Goal: Task Accomplishment & Management: Complete application form

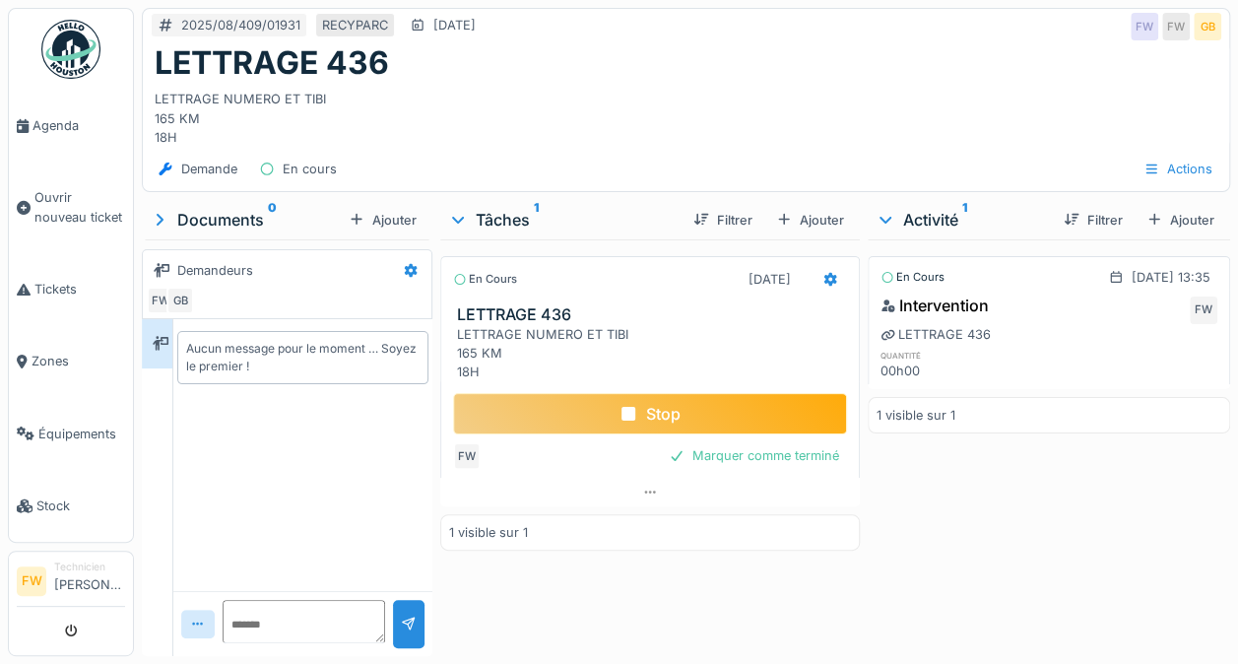
click at [586, 399] on div "Stop" at bounding box center [650, 413] width 394 height 41
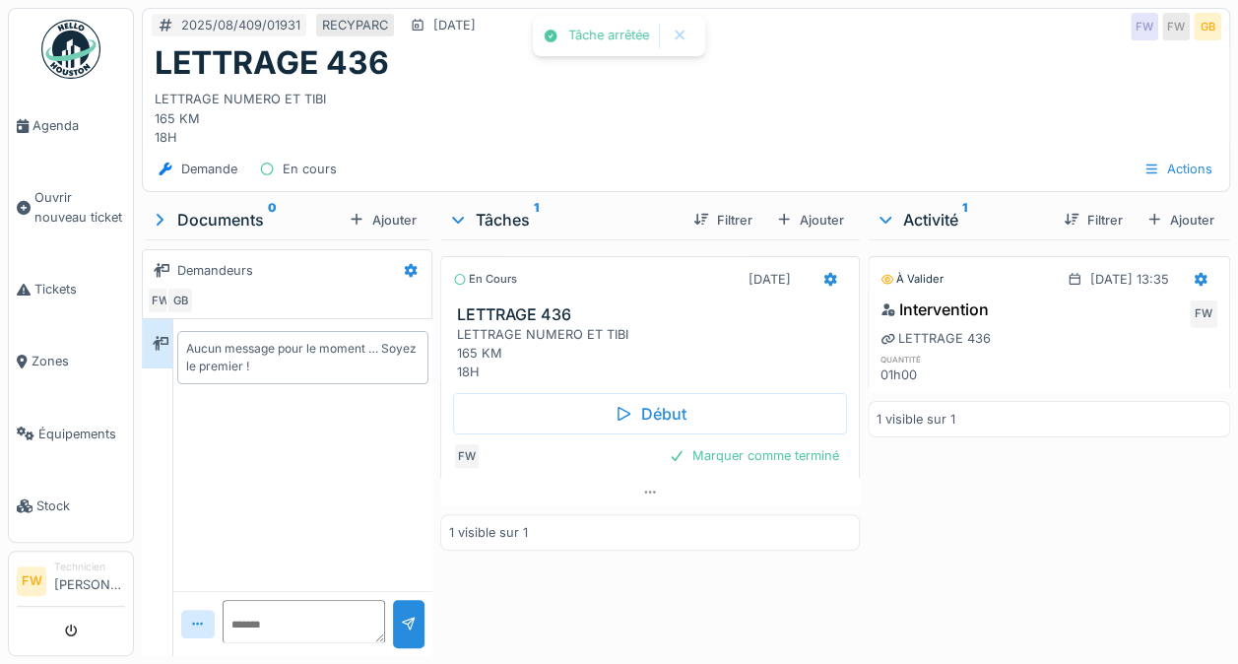
click at [797, 449] on div "Marquer comme terminé" at bounding box center [754, 455] width 186 height 27
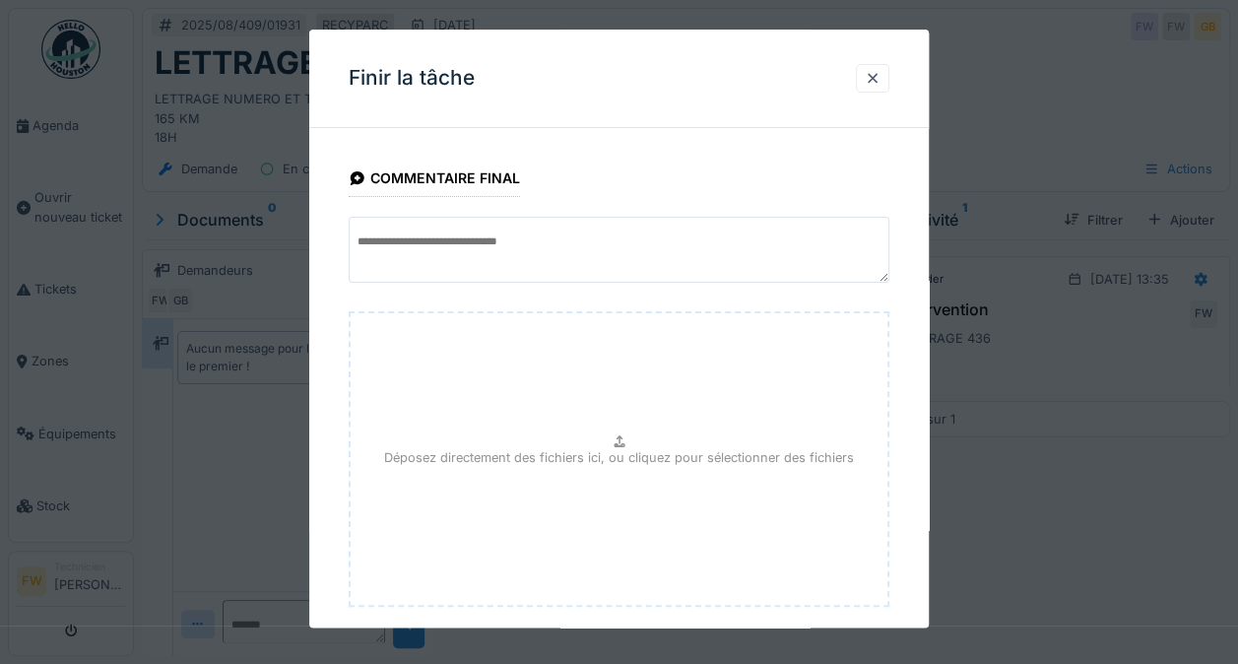
scroll to position [106, 0]
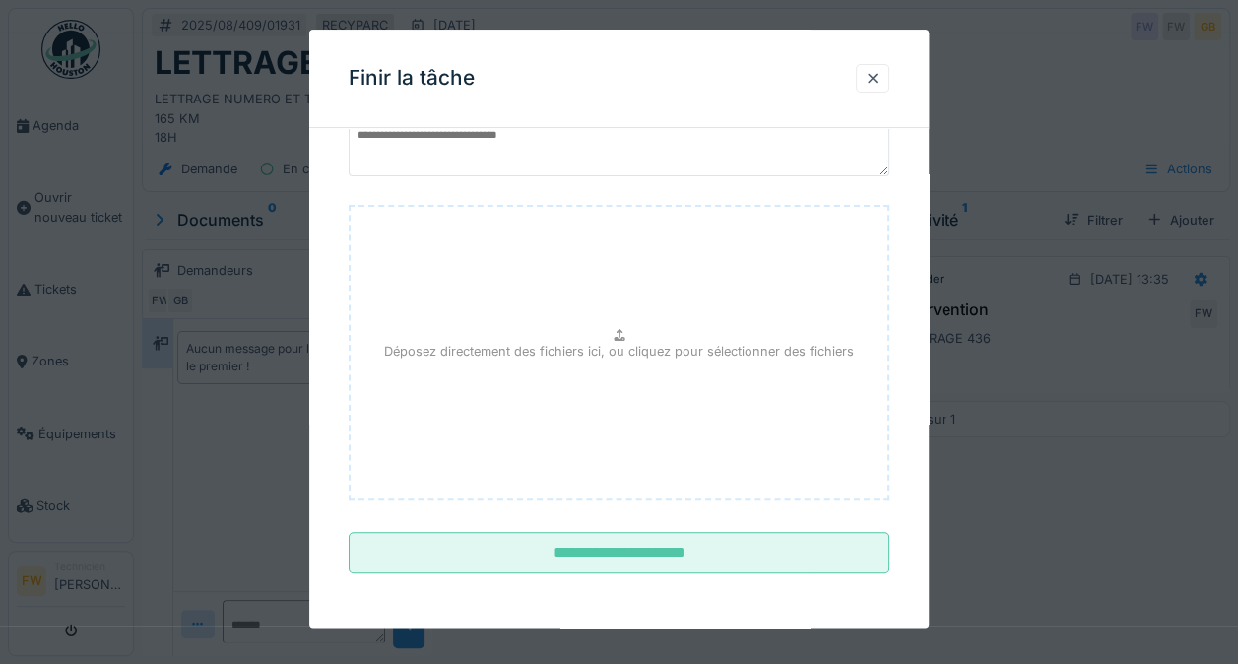
click at [772, 545] on input "**********" at bounding box center [619, 553] width 541 height 41
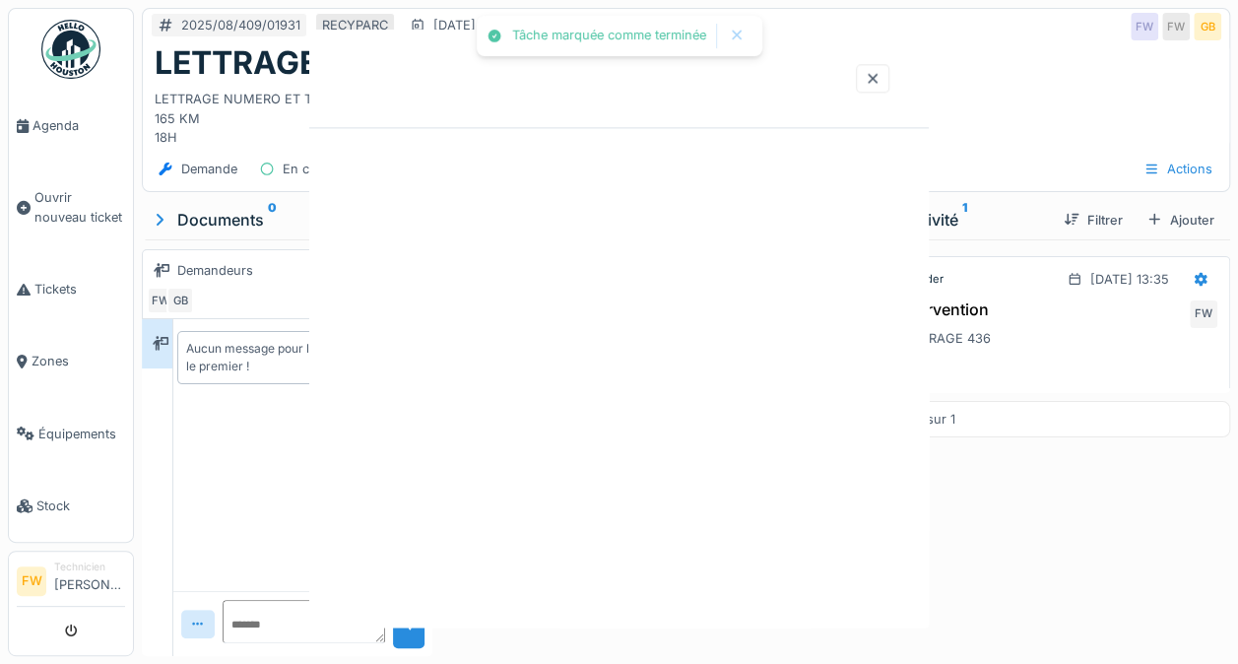
scroll to position [0, 0]
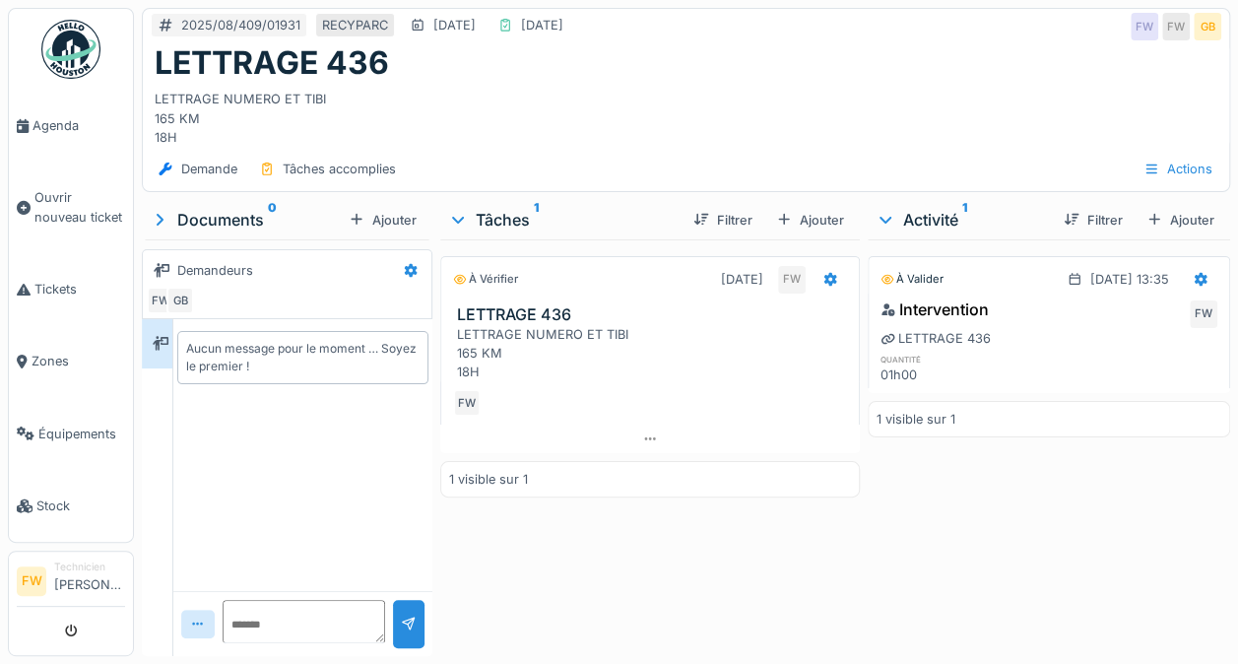
click at [41, 209] on span "Ouvrir nouveau ticket" at bounding box center [79, 206] width 91 height 37
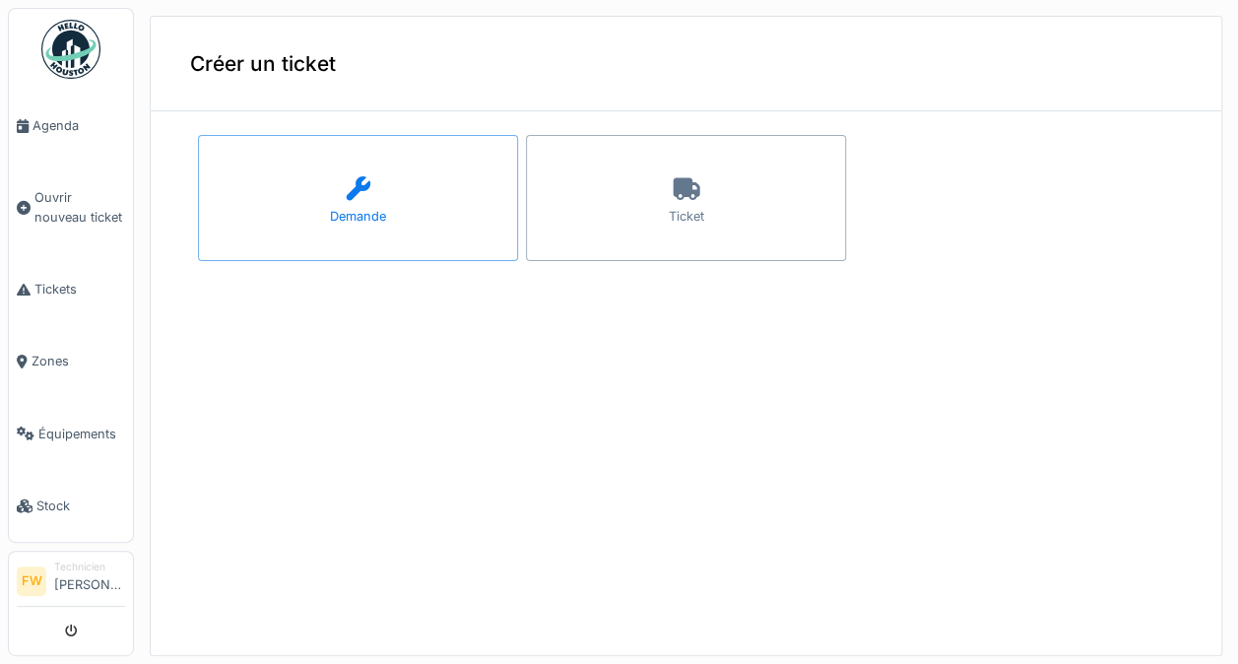
click at [325, 236] on div "Demande" at bounding box center [358, 198] width 320 height 126
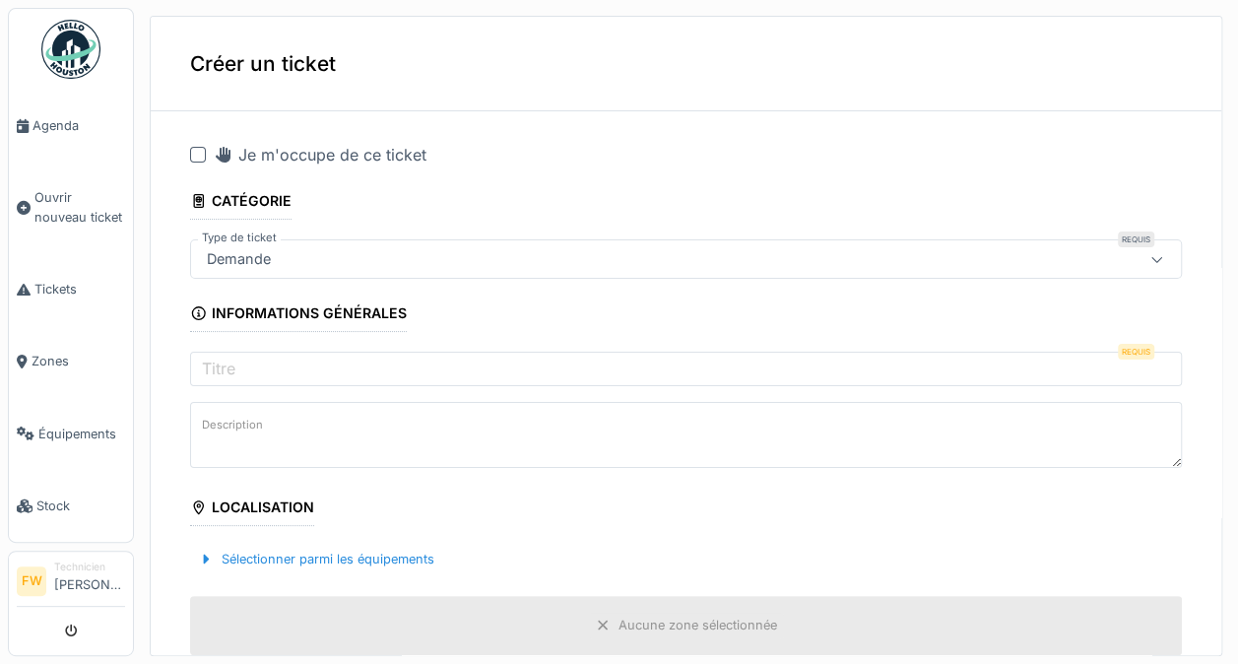
click at [194, 156] on div at bounding box center [198, 155] width 16 height 16
click at [213, 365] on label "Titre" at bounding box center [218, 368] width 41 height 24
click at [213, 365] on input "Titre" at bounding box center [686, 372] width 992 height 41
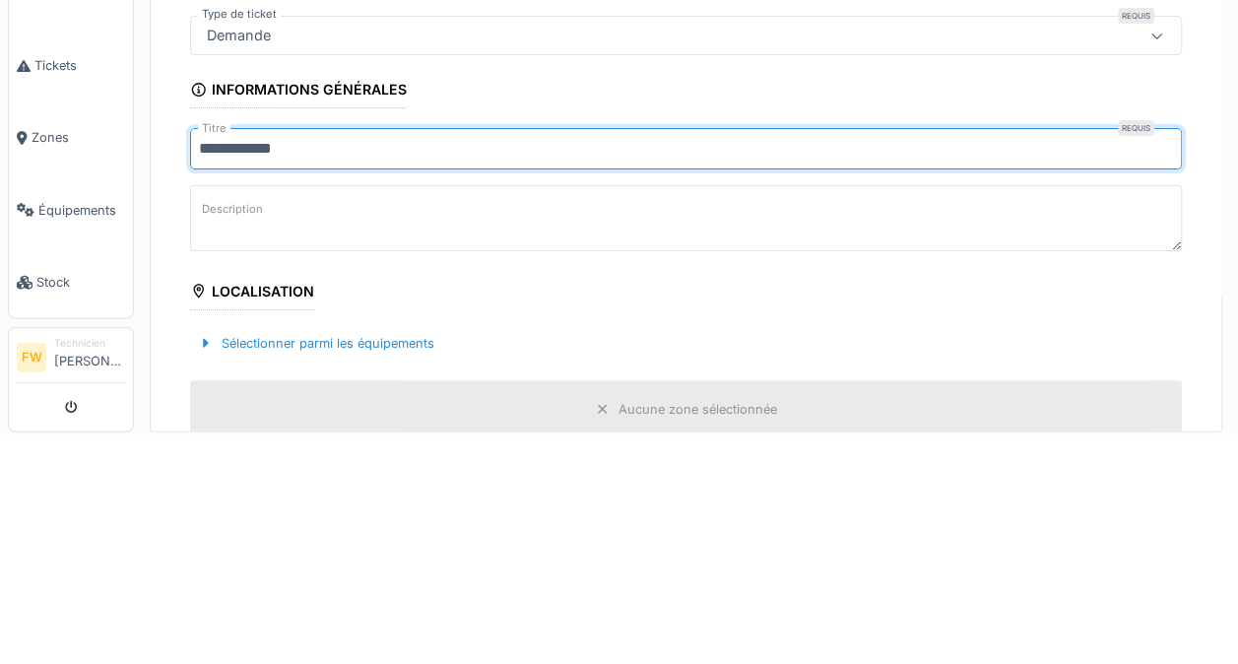
type input "**********"
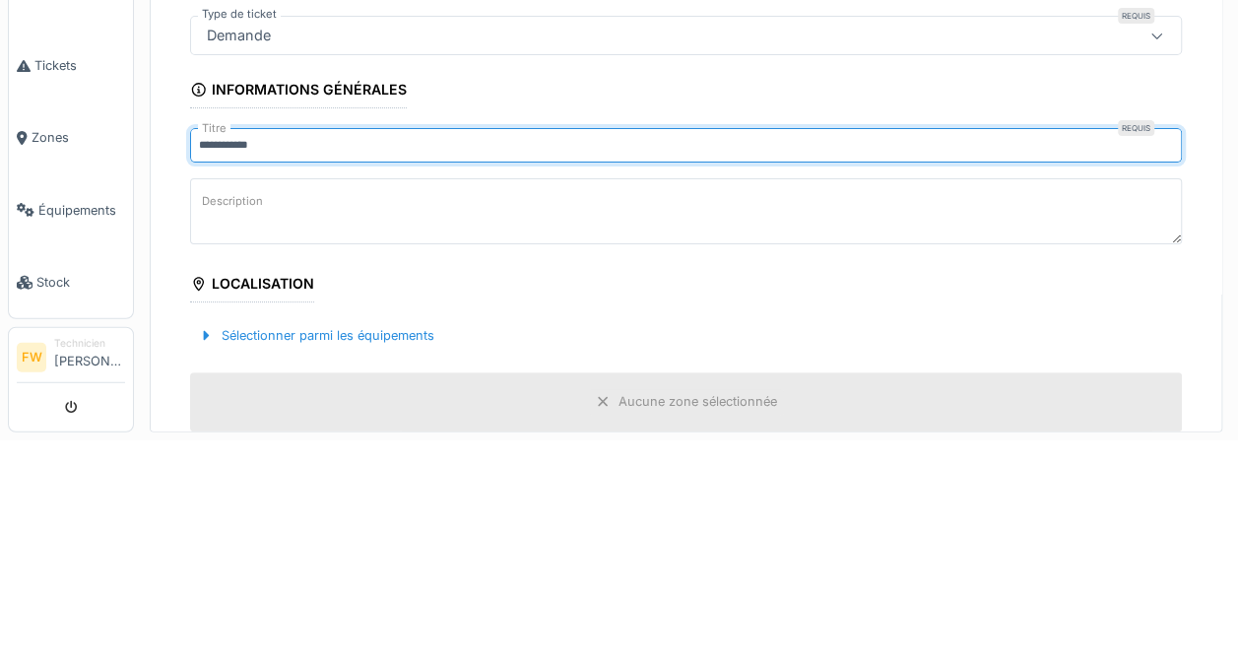
click at [236, 437] on label "Description" at bounding box center [232, 425] width 69 height 25
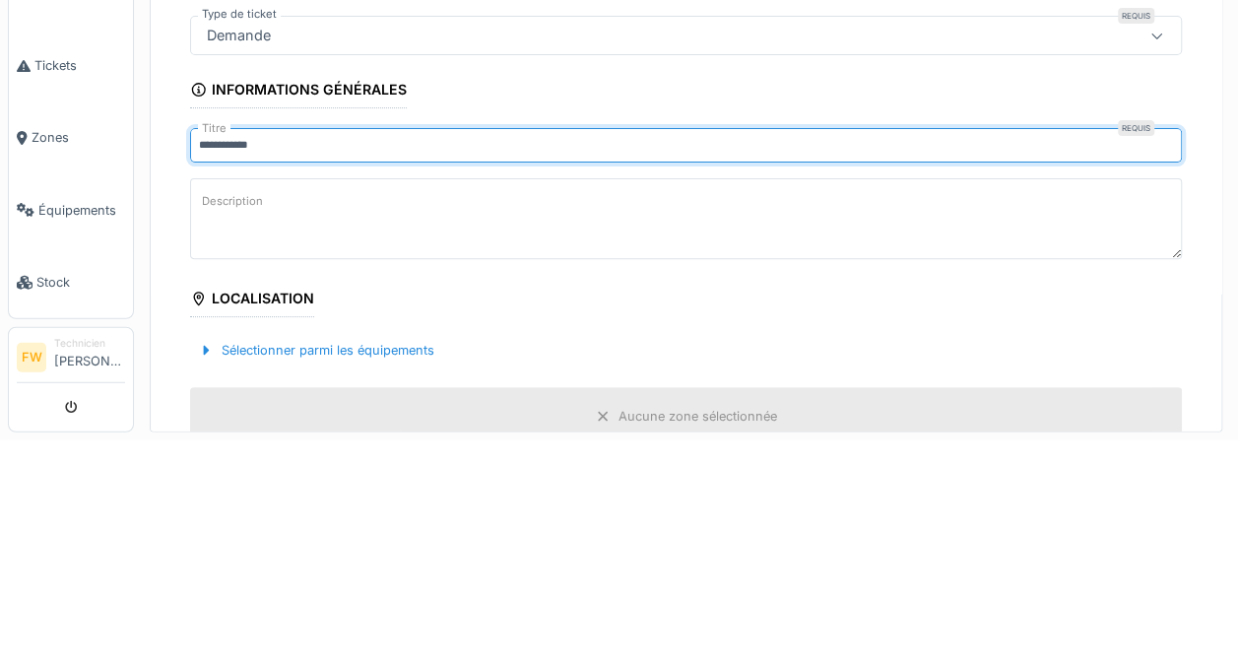
click at [236, 440] on textarea "Description" at bounding box center [686, 442] width 992 height 81
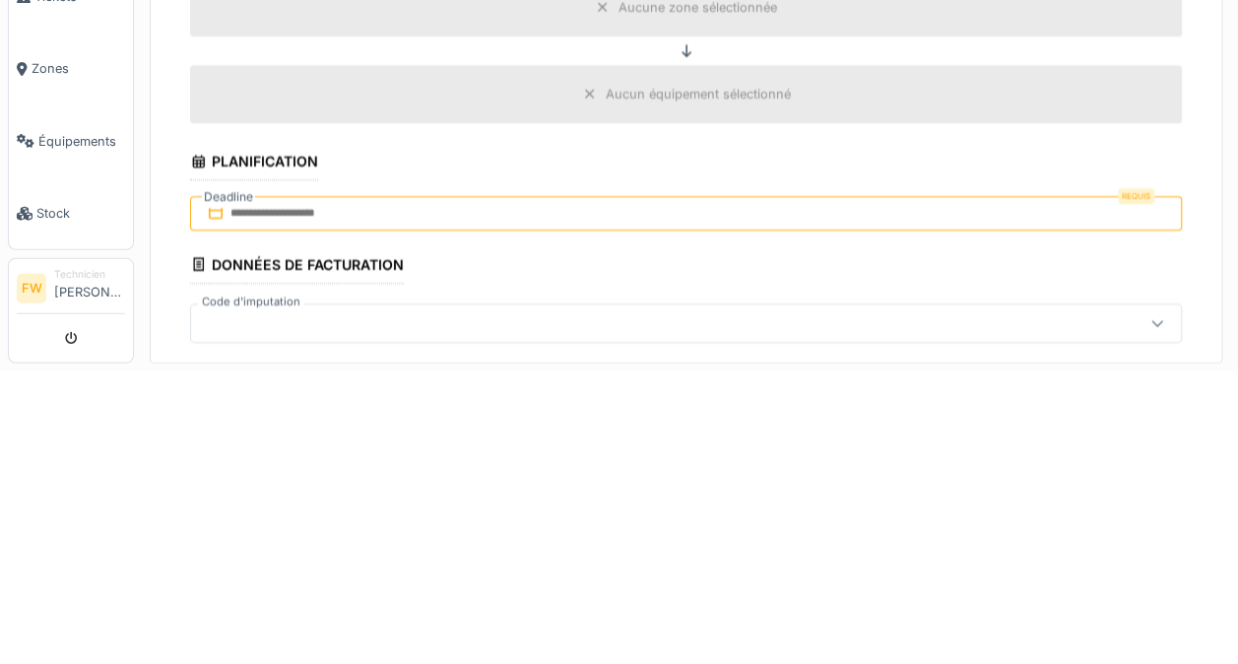
scroll to position [365, 0]
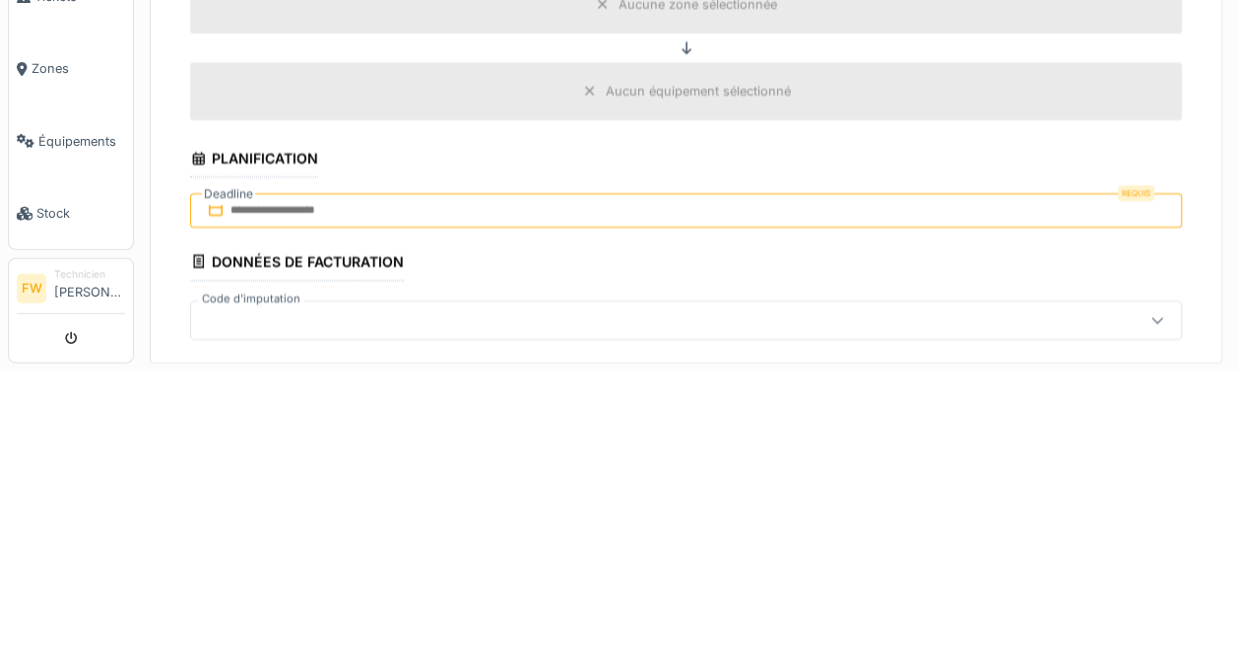
type textarea "**********"
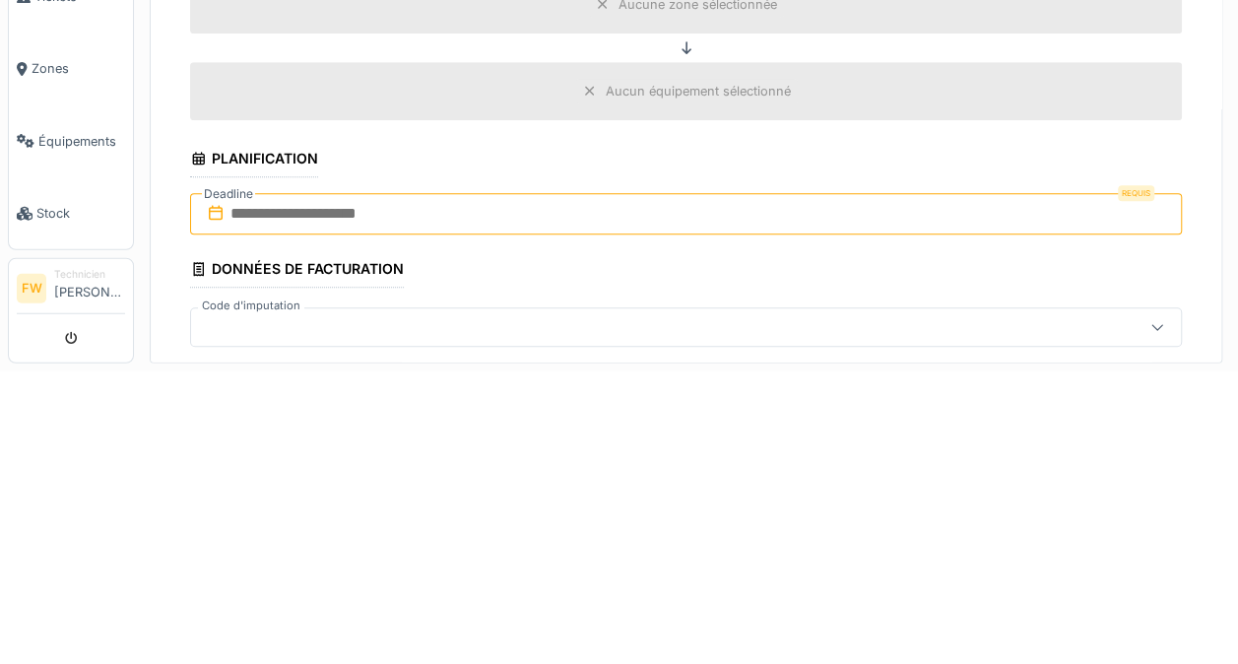
click at [941, 503] on input "text" at bounding box center [686, 506] width 992 height 41
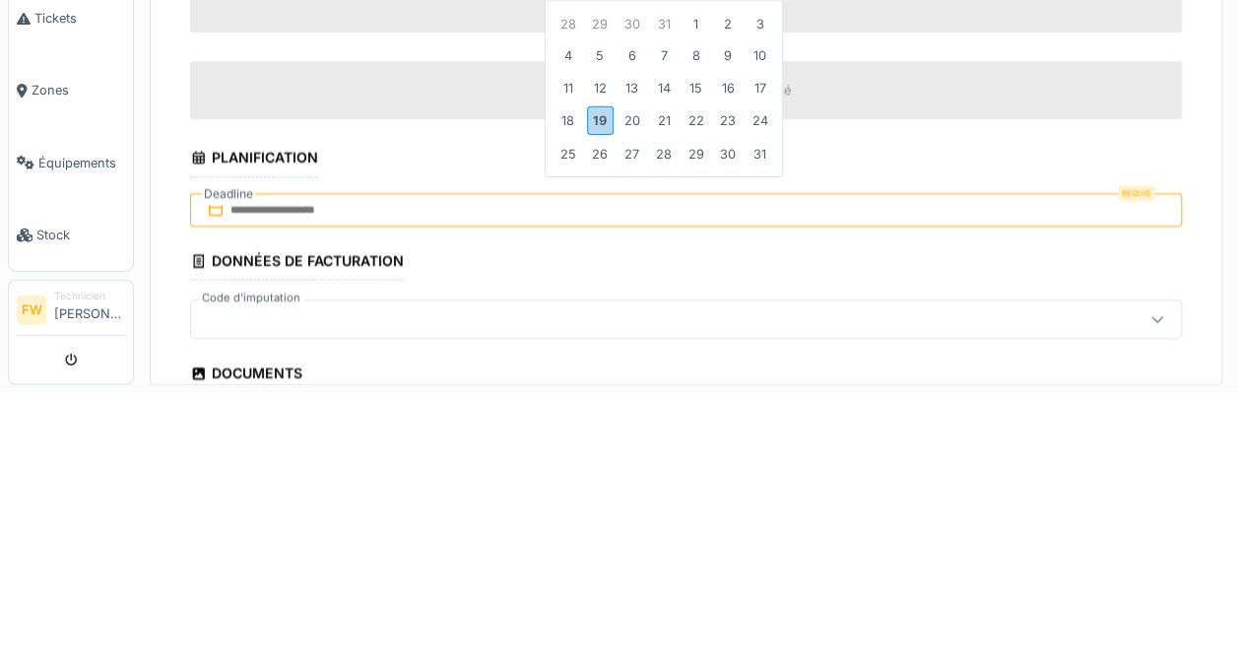
click at [601, 386] on div "19" at bounding box center [600, 392] width 27 height 29
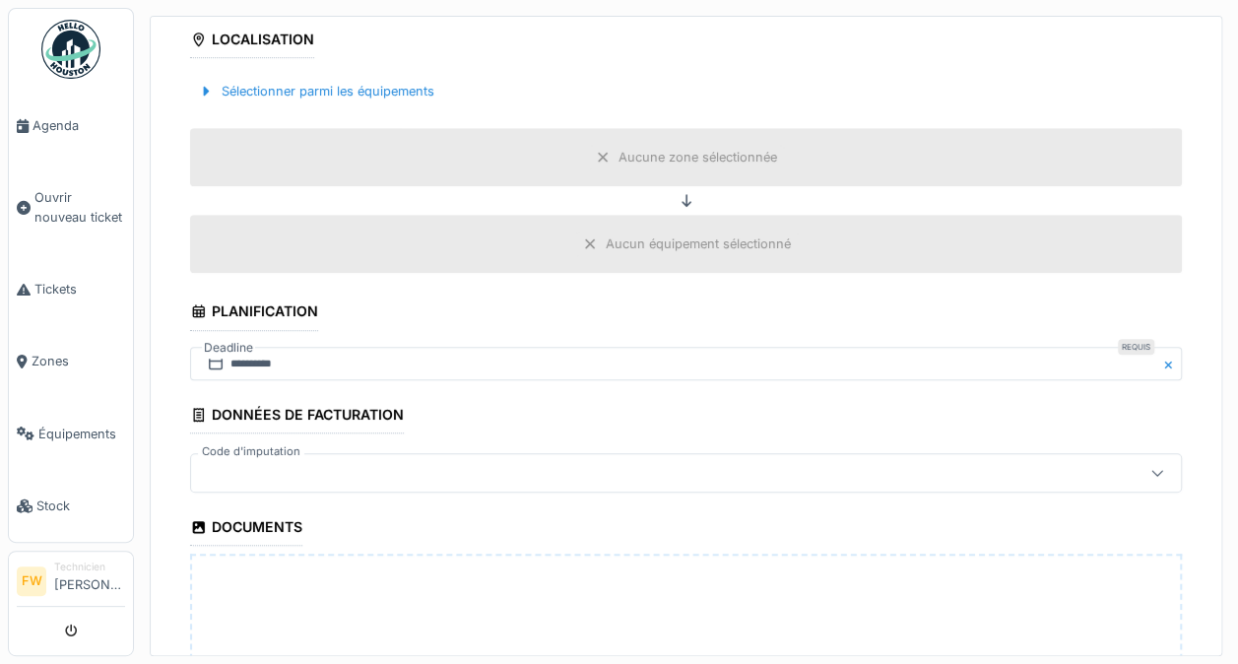
scroll to position [583, 0]
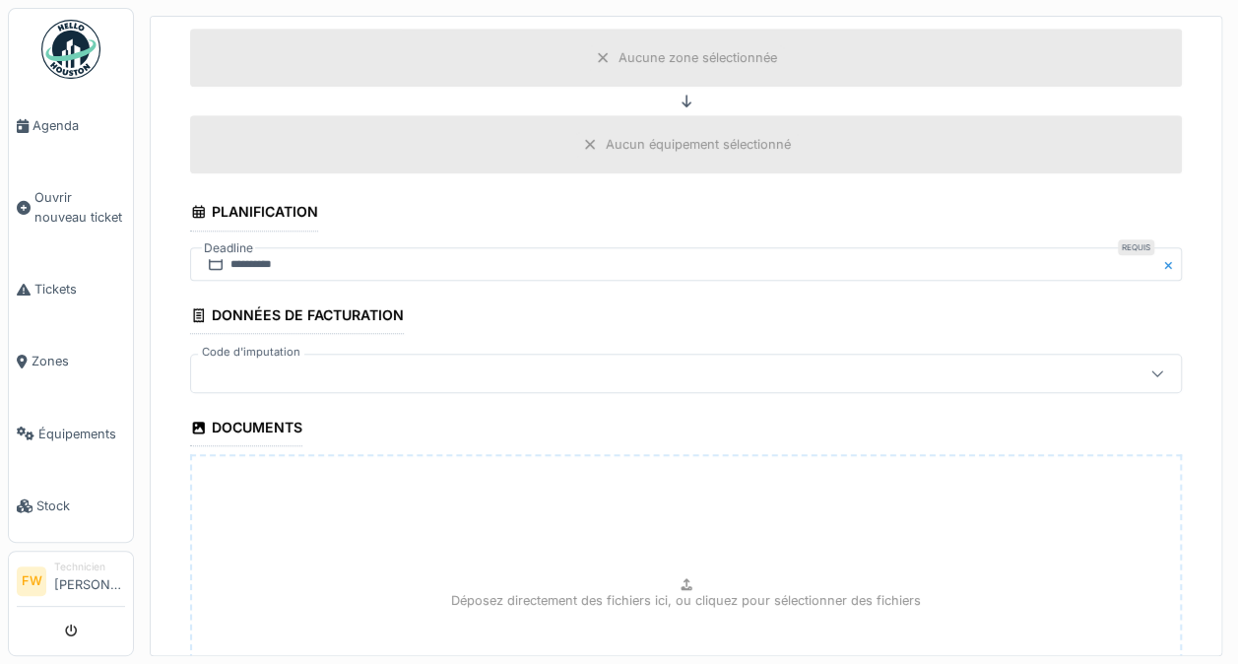
click at [1149, 383] on div at bounding box center [1157, 373] width 16 height 19
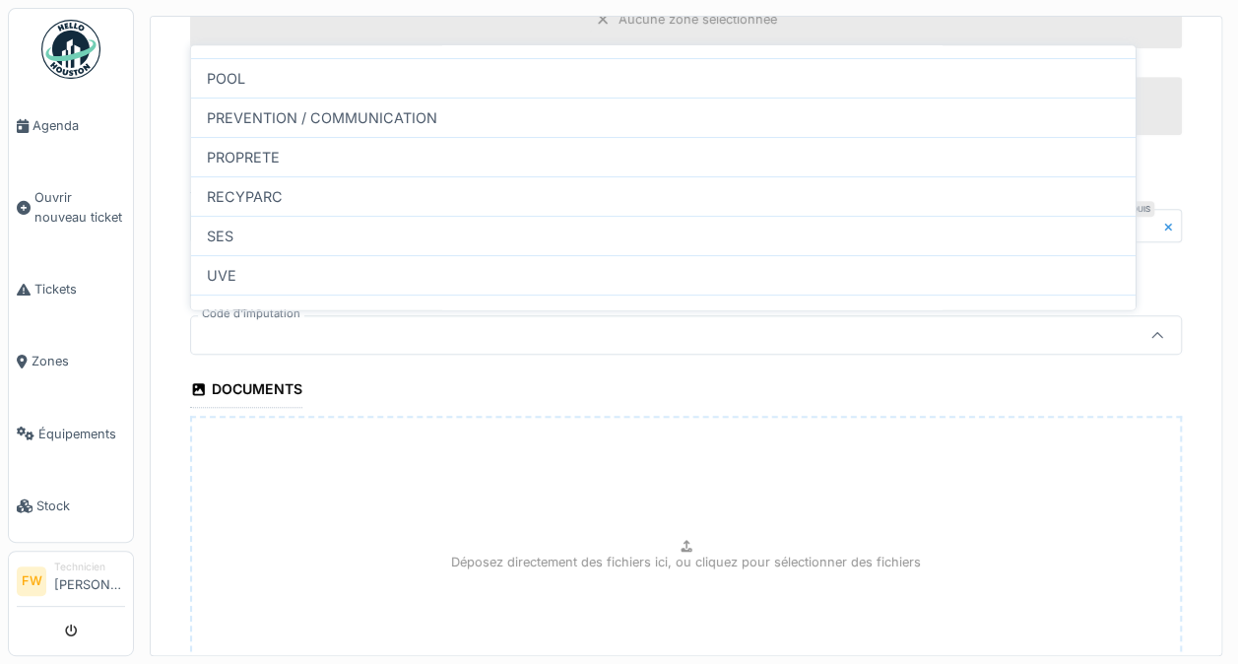
scroll to position [213, 0]
click at [594, 196] on div "RECYPARC" at bounding box center [663, 192] width 944 height 39
type input "****"
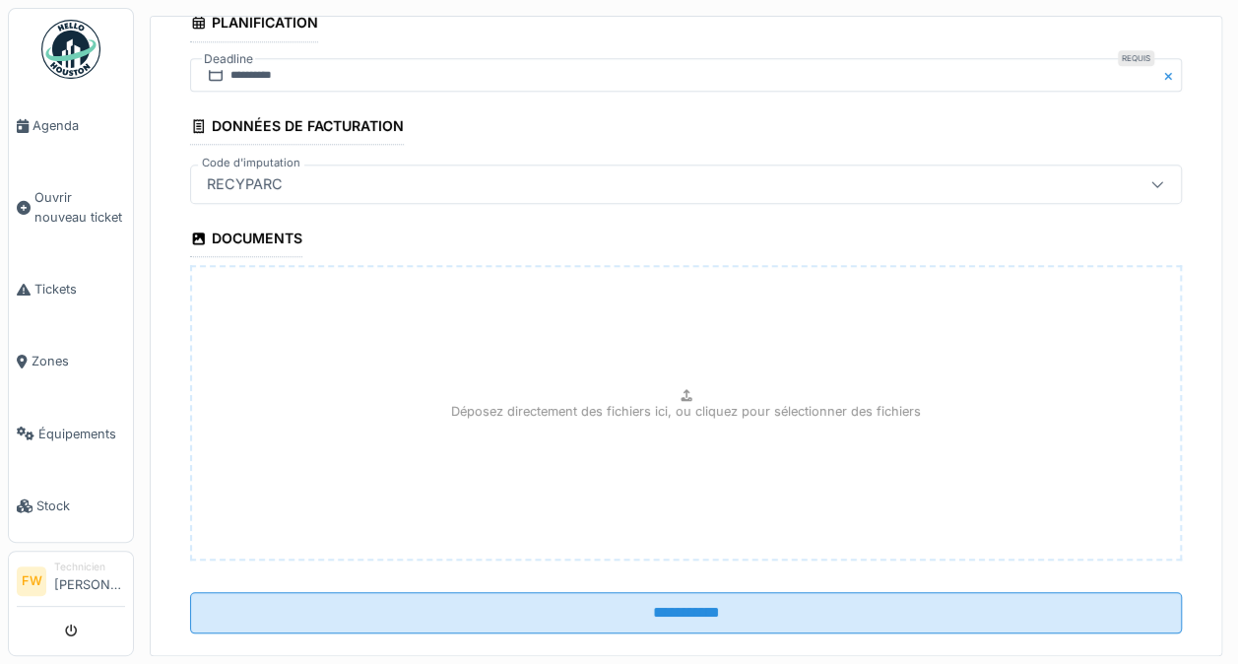
scroll to position [805, 0]
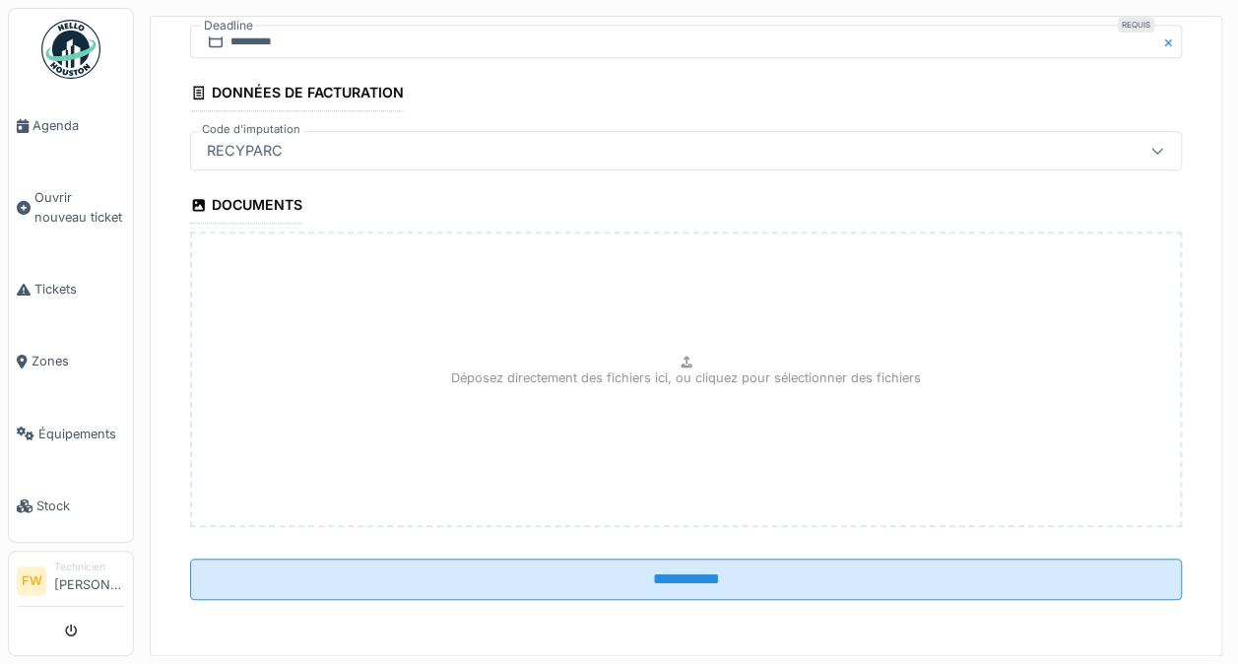
click at [701, 590] on input "**********" at bounding box center [686, 578] width 992 height 41
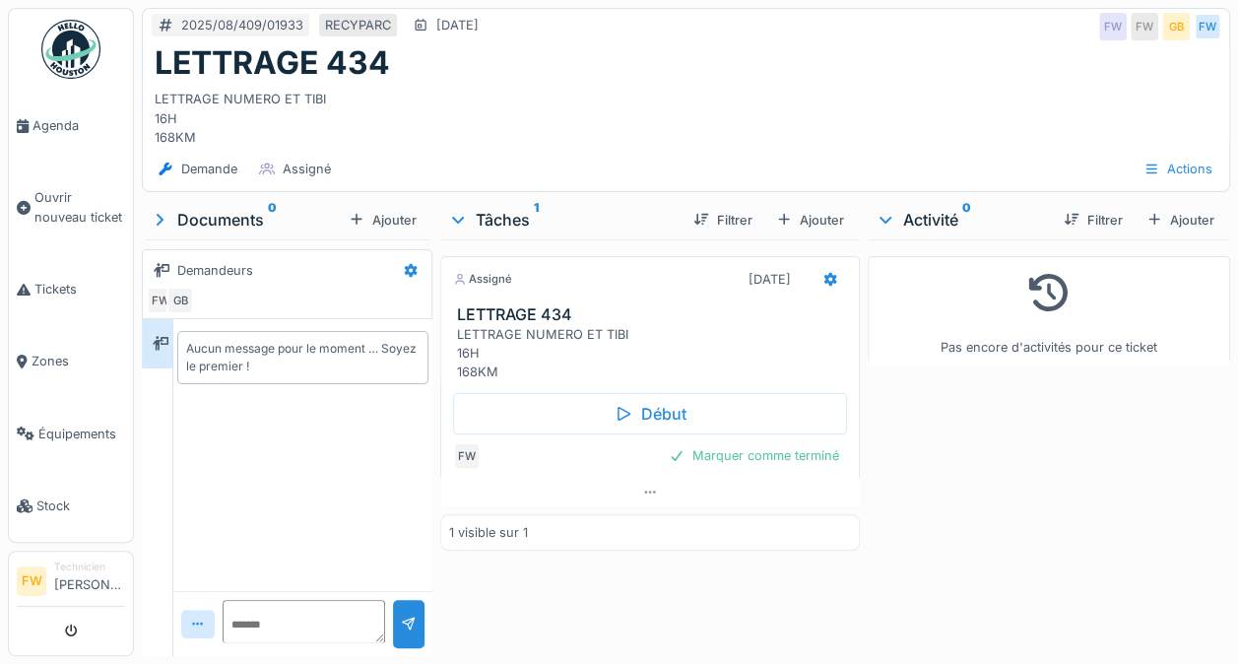
click at [676, 411] on div "Début" at bounding box center [650, 413] width 394 height 41
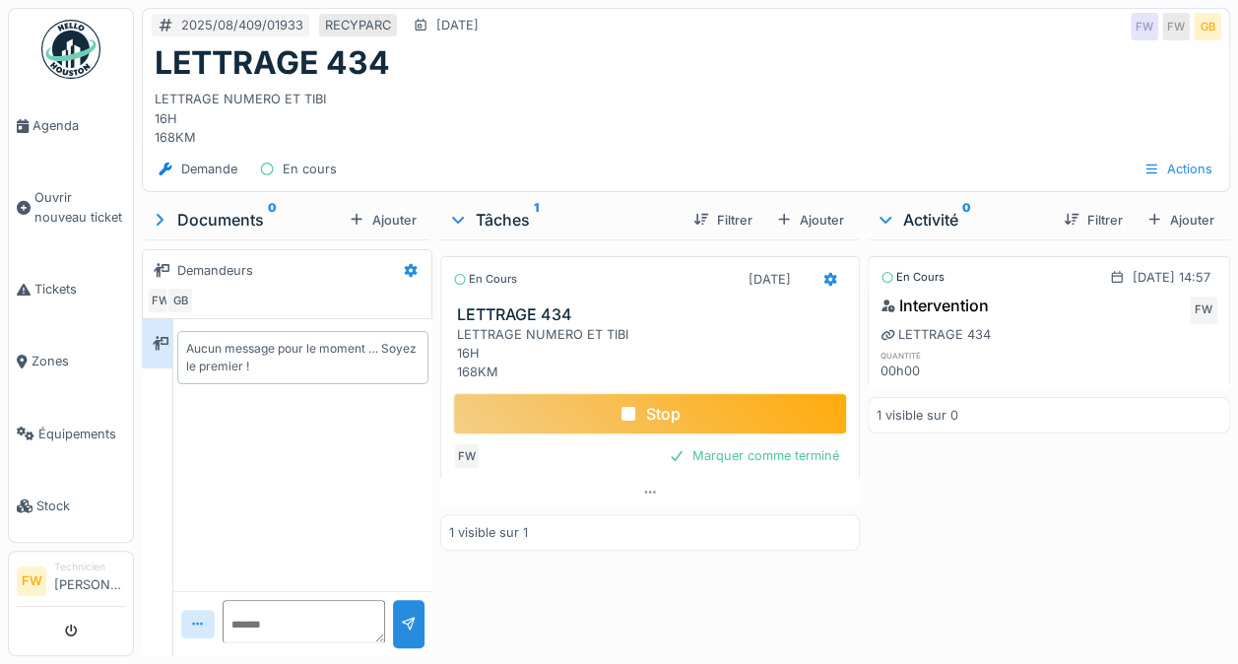
click at [749, 421] on div "Stop" at bounding box center [650, 413] width 394 height 41
